Goal: Information Seeking & Learning: Learn about a topic

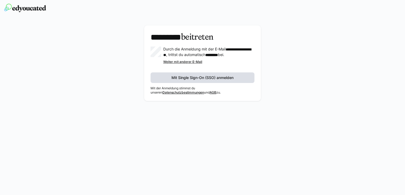
click at [193, 81] on span "Mit Single Sign-On (SSO) anmelden" at bounding box center [203, 77] width 64 height 5
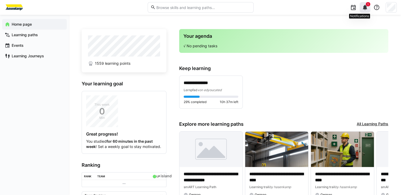
click at [367, 8] on eds-icon at bounding box center [365, 7] width 6 height 6
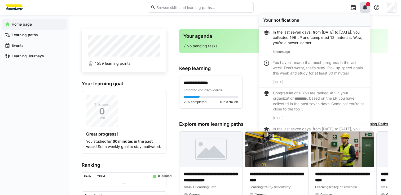
click at [331, 41] on font "In the last seven days, from [DATE] to [DATE], you collected 196 LP and complet…" at bounding box center [318, 37] width 90 height 15
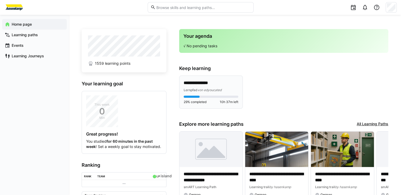
click at [207, 92] on div "Lernpfad von edyoucated" at bounding box center [211, 89] width 55 height 5
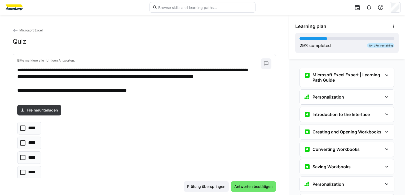
scroll to position [334, 0]
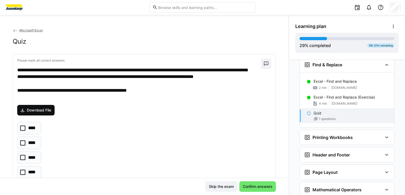
click at [41, 110] on span "Download File" at bounding box center [39, 110] width 26 height 5
click at [32, 157] on p "****" at bounding box center [32, 158] width 9 height 7
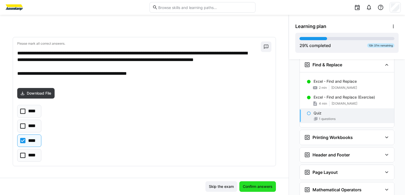
click at [258, 190] on span "Confirm answers" at bounding box center [257, 186] width 31 height 5
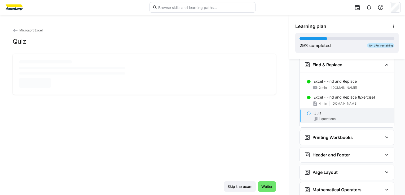
scroll to position [0, 0]
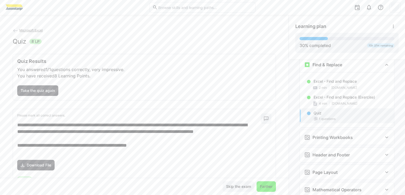
click at [263, 188] on span "Farther" at bounding box center [266, 186] width 14 height 5
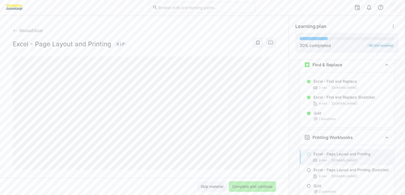
scroll to position [407, 0]
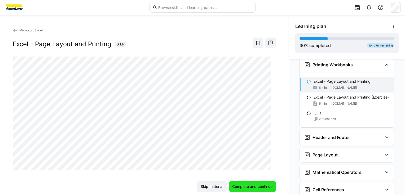
click at [242, 189] on span "Complete and continue" at bounding box center [252, 186] width 42 height 5
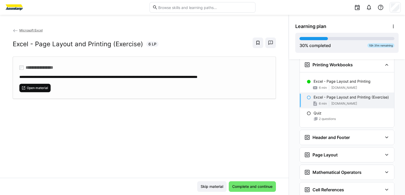
click at [36, 87] on span "Open material" at bounding box center [37, 88] width 22 height 4
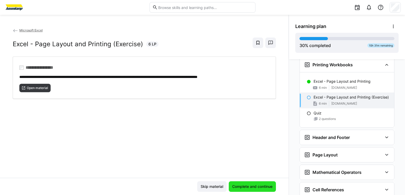
click at [248, 190] on span "Complete and continue" at bounding box center [252, 187] width 47 height 11
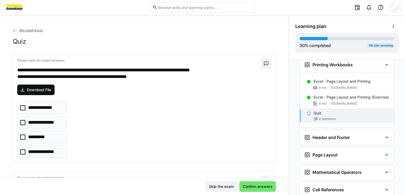
click at [39, 92] on span "Download File" at bounding box center [39, 89] width 26 height 5
